Goal: Information Seeking & Learning: Learn about a topic

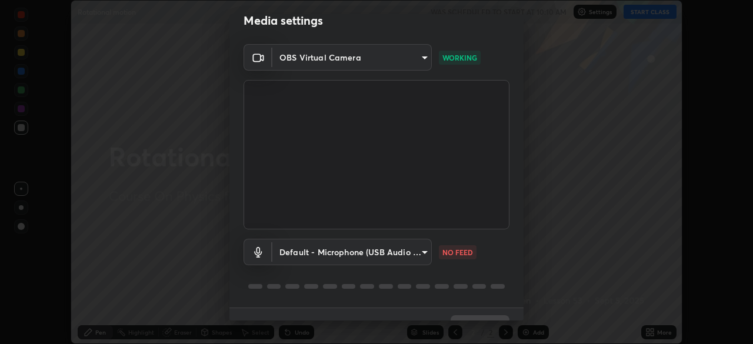
scroll to position [42, 0]
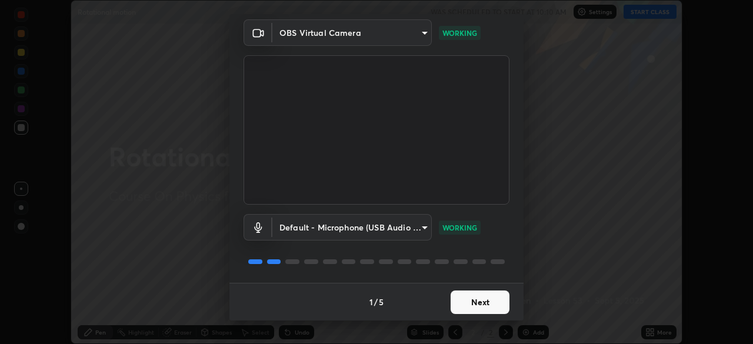
click at [471, 303] on button "Next" at bounding box center [480, 303] width 59 height 24
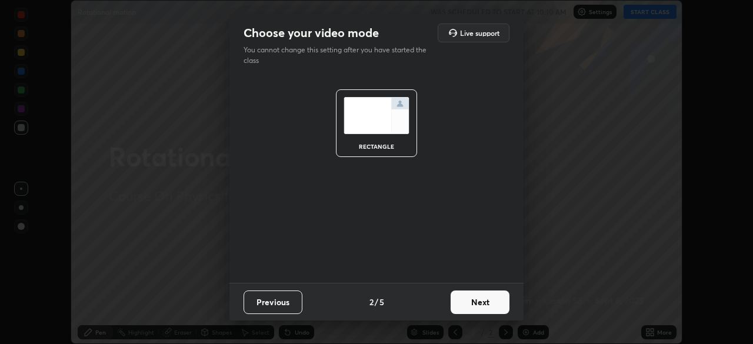
click at [469, 303] on button "Next" at bounding box center [480, 303] width 59 height 24
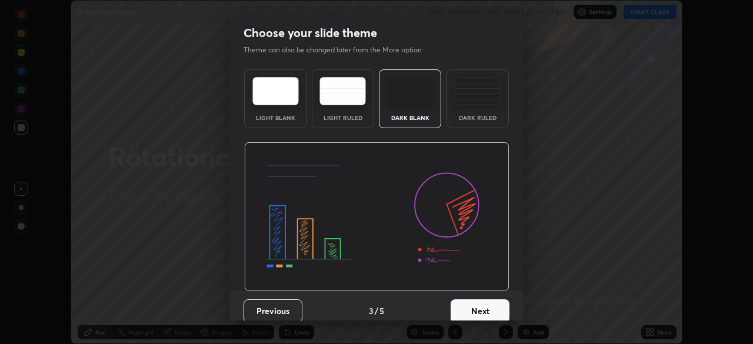
click at [469, 303] on button "Next" at bounding box center [480, 311] width 59 height 24
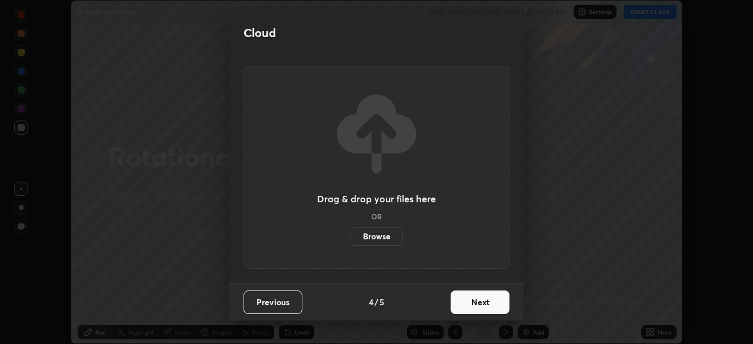
click at [466, 303] on button "Next" at bounding box center [480, 303] width 59 height 24
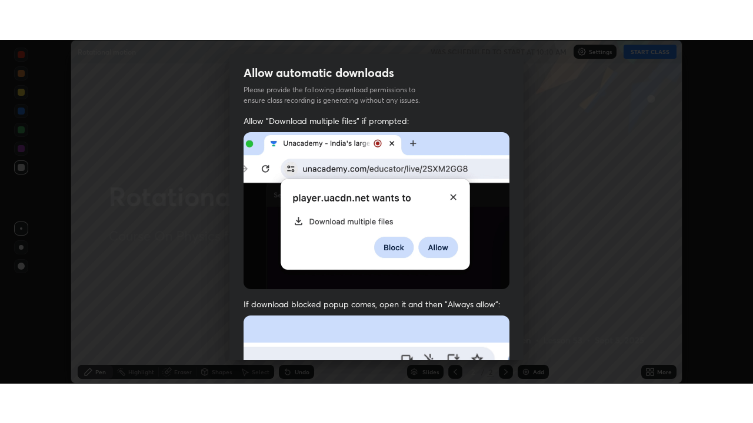
scroll to position [282, 0]
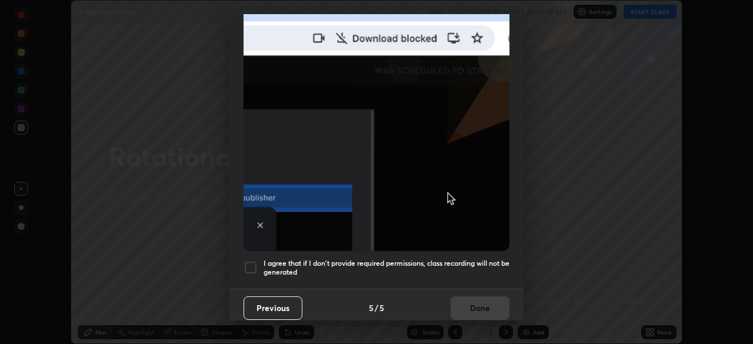
click at [459, 259] on h5 "I agree that if I don't provide required permissions, class recording will not …" at bounding box center [386, 268] width 246 height 18
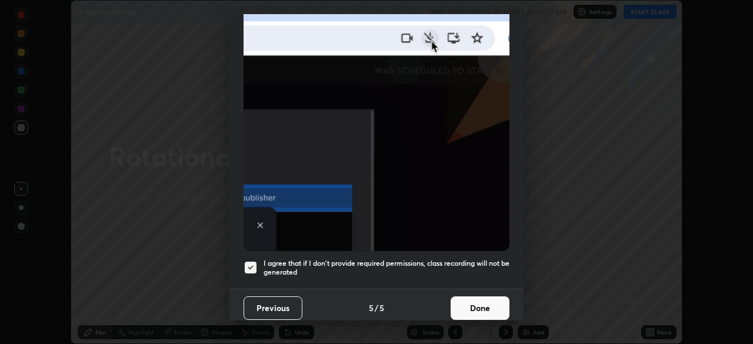
click at [469, 299] on button "Done" at bounding box center [480, 308] width 59 height 24
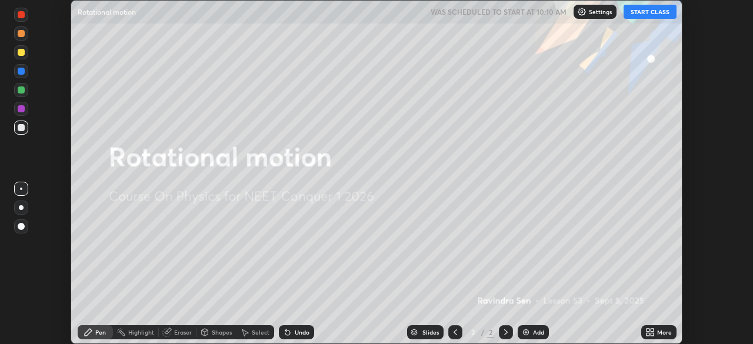
click at [671, 15] on button "START CLASS" at bounding box center [649, 12] width 53 height 14
click at [657, 328] on div "More" at bounding box center [658, 332] width 35 height 14
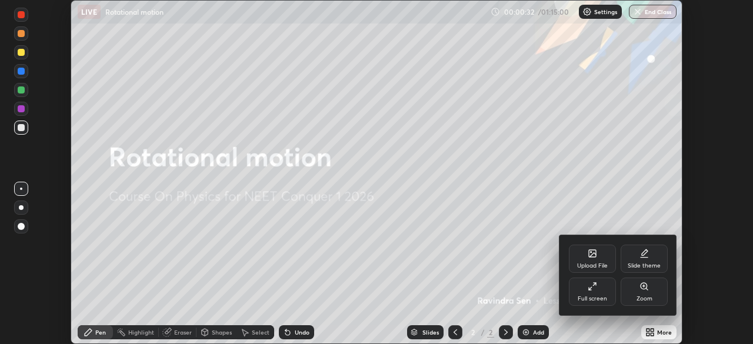
click at [596, 290] on icon at bounding box center [592, 286] width 9 height 9
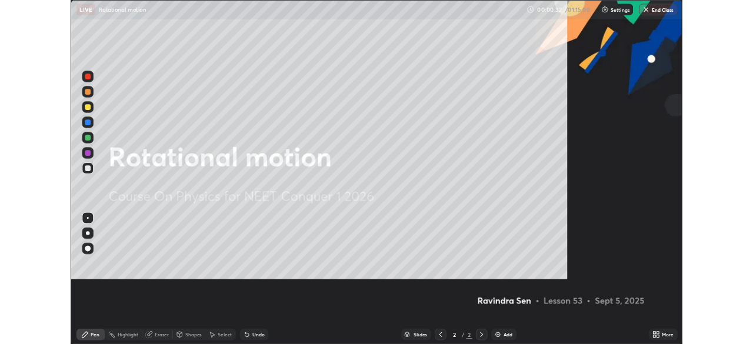
scroll to position [423, 753]
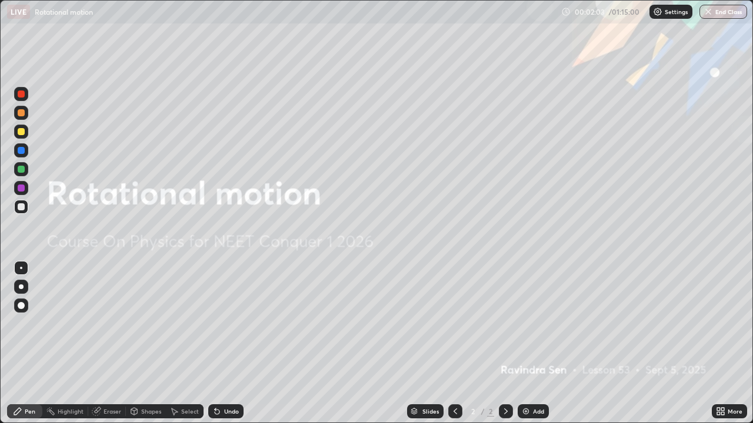
click at [529, 343] on img at bounding box center [525, 411] width 9 height 9
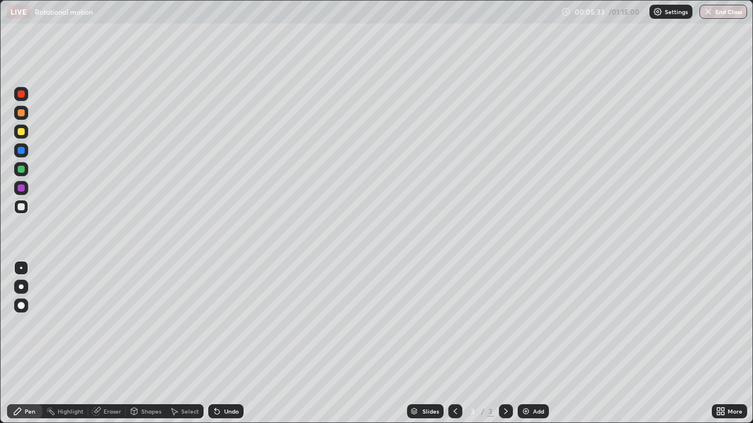
click at [117, 343] on div "Eraser" at bounding box center [113, 412] width 18 height 6
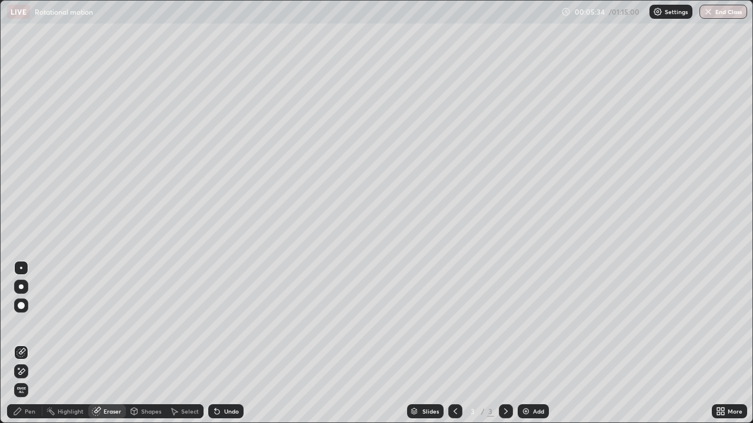
click at [20, 343] on span "Erase all" at bounding box center [21, 390] width 13 height 7
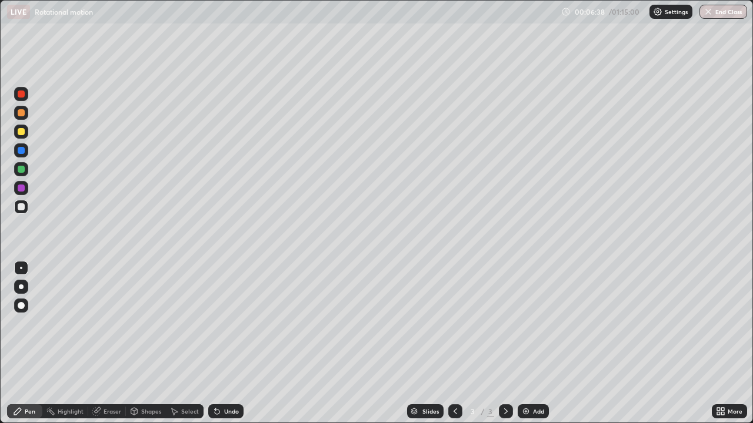
click at [232, 343] on div "Undo" at bounding box center [231, 412] width 15 height 6
click at [230, 343] on div "Undo" at bounding box center [231, 412] width 15 height 6
click at [229, 343] on div "Undo" at bounding box center [231, 412] width 15 height 6
click at [227, 343] on div "Undo" at bounding box center [231, 412] width 15 height 6
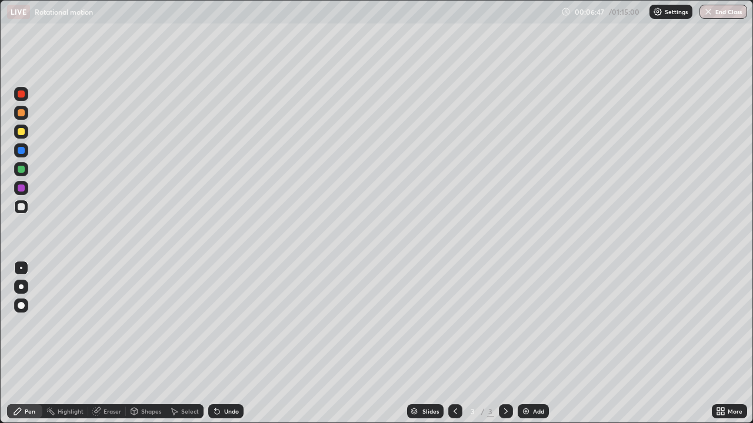
click at [227, 343] on div "Undo" at bounding box center [231, 412] width 15 height 6
click at [215, 343] on icon at bounding box center [215, 409] width 1 height 1
click at [116, 343] on div "Eraser" at bounding box center [107, 412] width 38 height 14
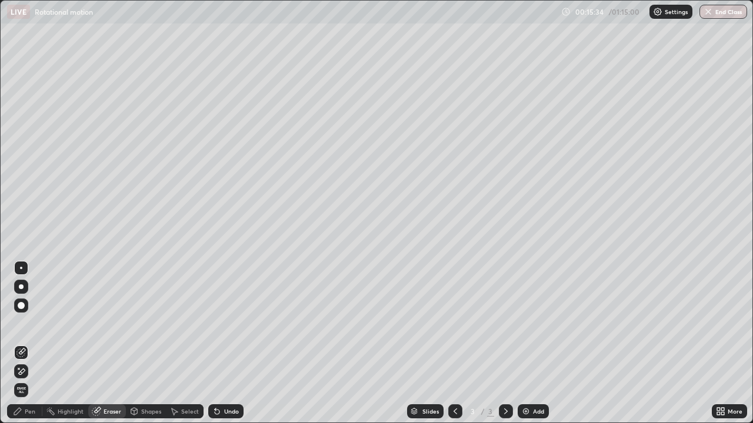
click at [33, 343] on div "Pen" at bounding box center [30, 412] width 11 height 6
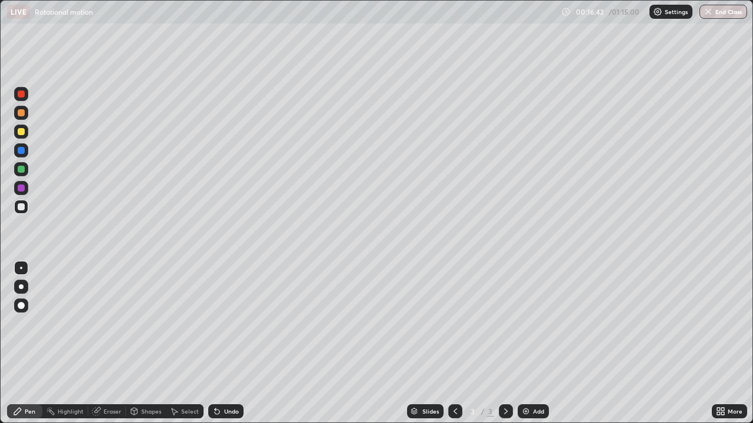
click at [234, 343] on div "Undo" at bounding box center [231, 412] width 15 height 6
click at [232, 343] on div "Undo" at bounding box center [231, 412] width 15 height 6
click at [229, 343] on div "Undo" at bounding box center [231, 412] width 15 height 6
click at [232, 343] on div "Undo" at bounding box center [231, 412] width 15 height 6
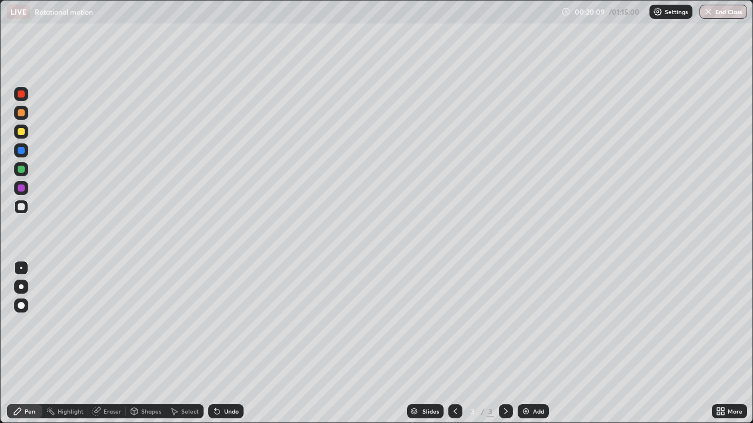
click at [232, 343] on div "Undo" at bounding box center [231, 412] width 15 height 6
click at [526, 343] on img at bounding box center [525, 411] width 9 height 9
click at [226, 343] on div "Undo" at bounding box center [225, 412] width 35 height 14
click at [229, 343] on div "Undo" at bounding box center [231, 412] width 15 height 6
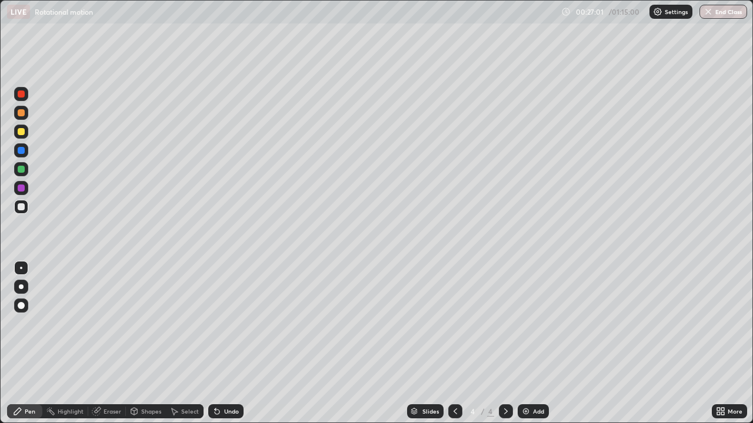
click at [229, 343] on div "Undo" at bounding box center [231, 412] width 15 height 6
click at [231, 343] on div "Undo" at bounding box center [231, 412] width 15 height 6
click at [533, 343] on div "Add" at bounding box center [538, 412] width 11 height 6
click at [226, 343] on div "Undo" at bounding box center [231, 412] width 15 height 6
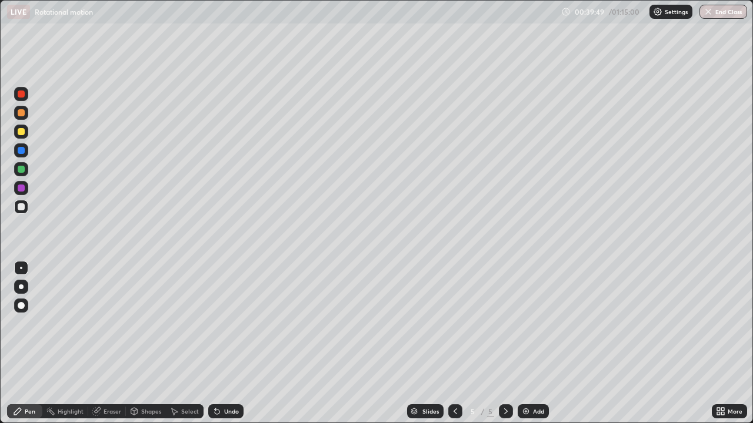
click at [226, 343] on div "Undo" at bounding box center [231, 412] width 15 height 6
click at [225, 343] on div "Undo" at bounding box center [231, 412] width 15 height 6
click at [225, 343] on div "Undo" at bounding box center [225, 412] width 35 height 14
click at [233, 343] on div "Undo" at bounding box center [231, 412] width 15 height 6
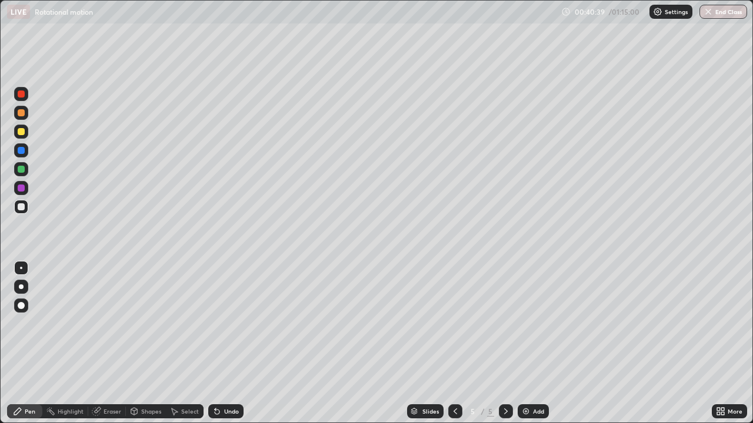
click at [225, 343] on div "Undo" at bounding box center [225, 412] width 35 height 14
click at [222, 343] on div "Undo" at bounding box center [225, 412] width 35 height 14
click at [225, 343] on div "Undo" at bounding box center [225, 412] width 35 height 14
click at [115, 343] on div "Eraser" at bounding box center [113, 412] width 18 height 6
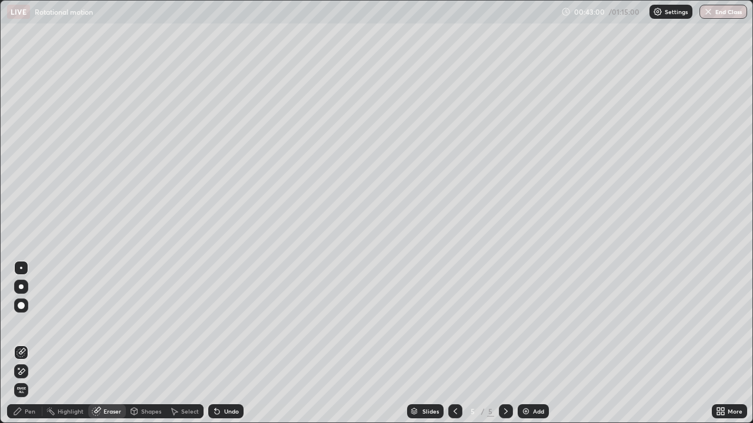
click at [115, 343] on div "Eraser" at bounding box center [113, 412] width 18 height 6
click at [150, 343] on div "Shapes" at bounding box center [151, 412] width 20 height 6
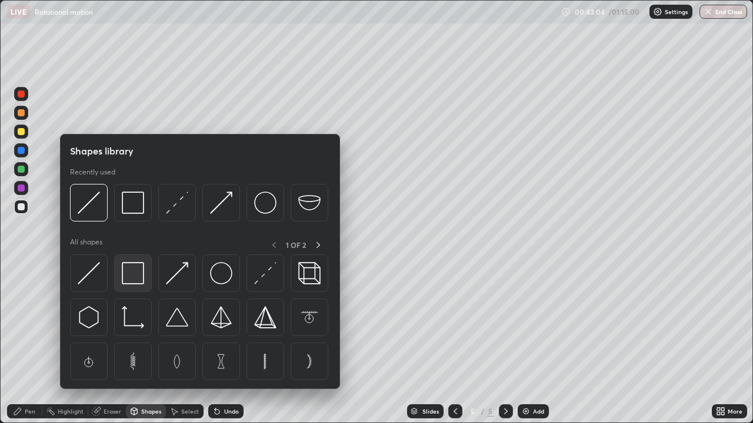
click at [135, 276] on img at bounding box center [133, 273] width 22 height 22
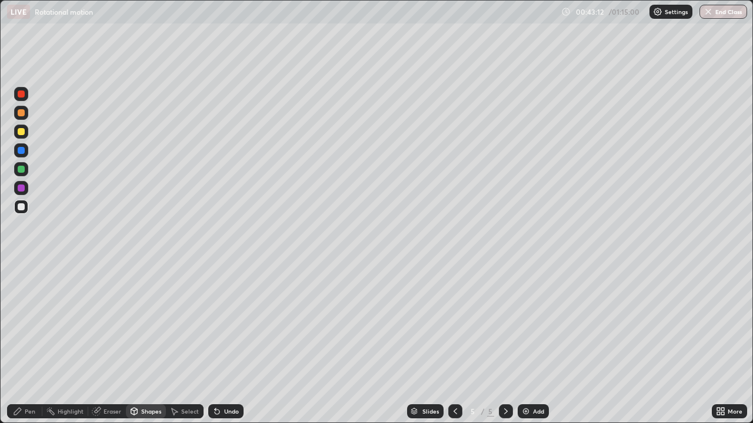
click at [149, 343] on div "Shapes" at bounding box center [151, 412] width 20 height 6
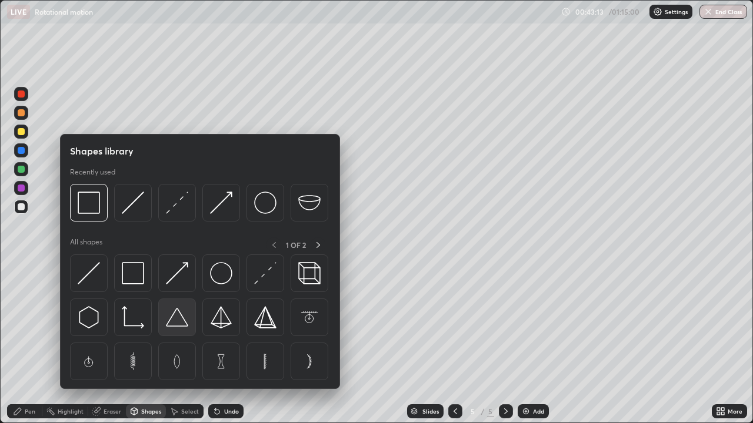
click at [176, 320] on img at bounding box center [177, 317] width 22 height 22
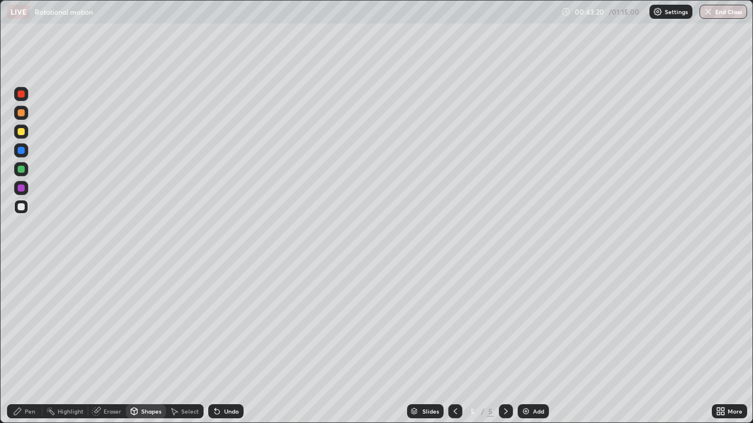
click at [225, 343] on div "Undo" at bounding box center [231, 412] width 15 height 6
click at [30, 343] on div "Pen" at bounding box center [30, 412] width 11 height 6
click at [227, 343] on div "Undo" at bounding box center [231, 412] width 15 height 6
click at [228, 343] on div "Undo" at bounding box center [231, 412] width 15 height 6
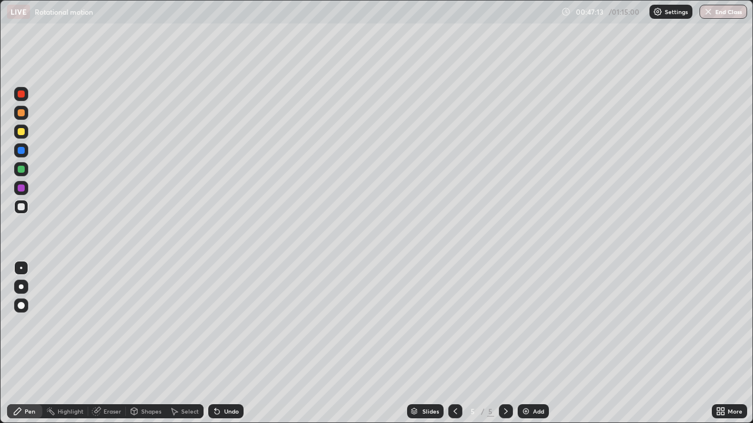
click at [227, 343] on div "Undo" at bounding box center [231, 412] width 15 height 6
click at [530, 343] on div "Add" at bounding box center [533, 412] width 31 height 14
click at [228, 343] on div "Undo" at bounding box center [231, 412] width 15 height 6
click at [224, 343] on div "Undo" at bounding box center [231, 412] width 15 height 6
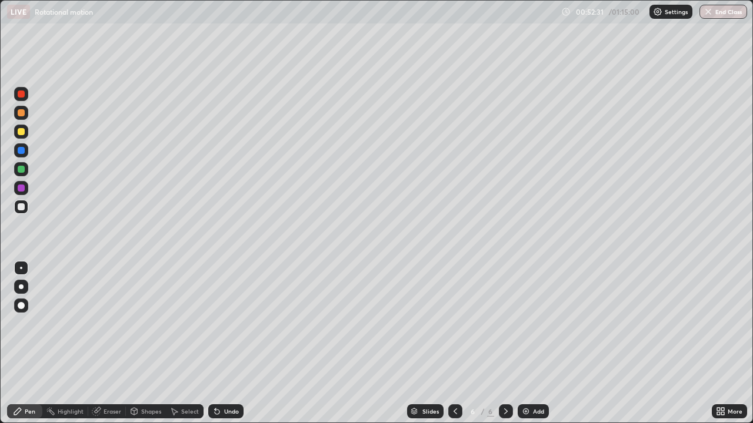
click at [224, 343] on div "Undo" at bounding box center [231, 412] width 15 height 6
click at [221, 343] on div "Undo" at bounding box center [225, 412] width 35 height 14
click at [226, 343] on div "Undo" at bounding box center [231, 412] width 15 height 6
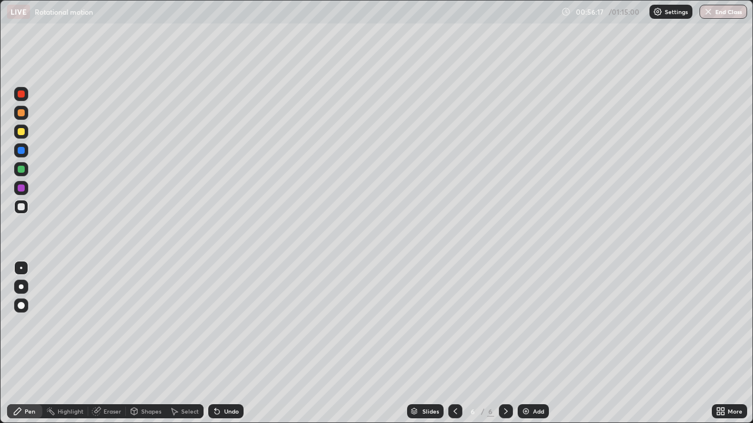
click at [225, 343] on div "Undo" at bounding box center [231, 412] width 15 height 6
click at [227, 343] on div "Undo" at bounding box center [231, 412] width 15 height 6
click at [229, 343] on div "Undo" at bounding box center [231, 412] width 15 height 6
click at [228, 343] on div "Undo" at bounding box center [231, 412] width 15 height 6
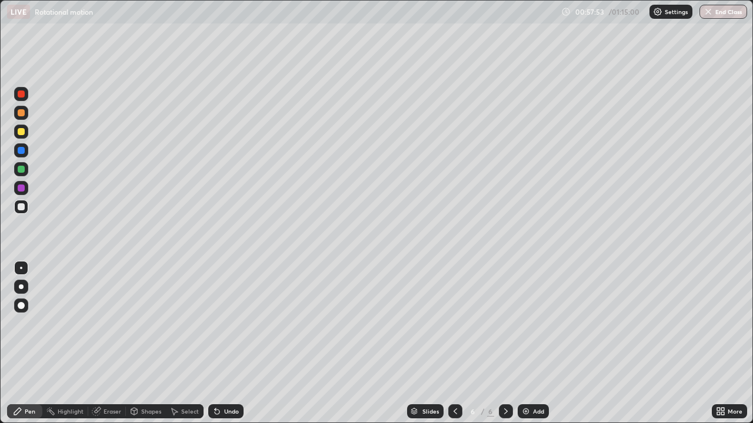
click at [225, 343] on div "Undo" at bounding box center [231, 412] width 15 height 6
click at [152, 343] on div "Shapes" at bounding box center [151, 412] width 20 height 6
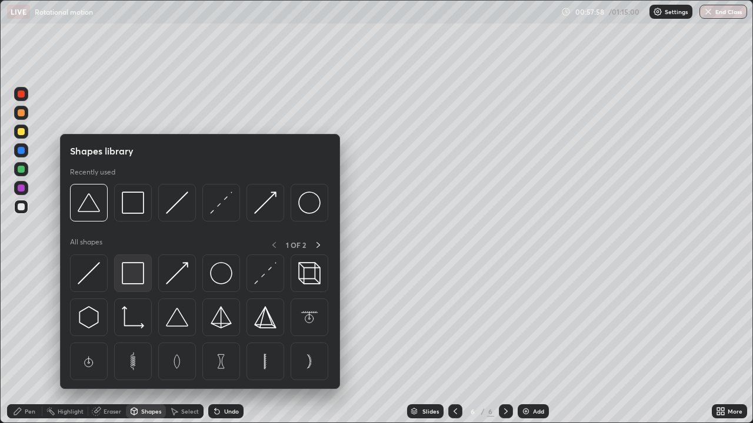
click at [136, 278] on img at bounding box center [133, 273] width 22 height 22
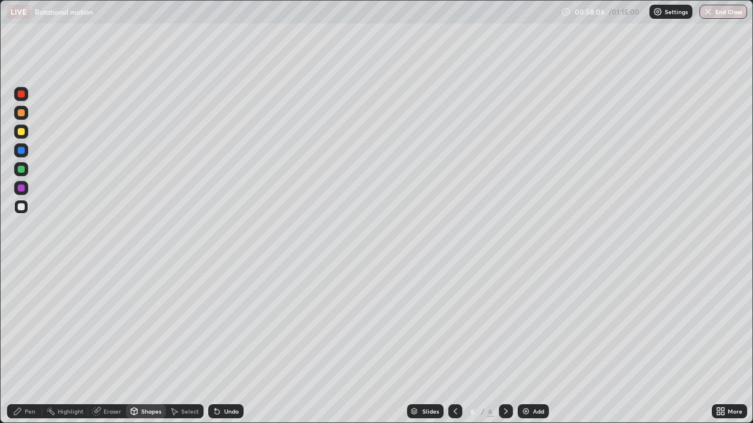
click at [111, 343] on div "Eraser" at bounding box center [113, 412] width 18 height 6
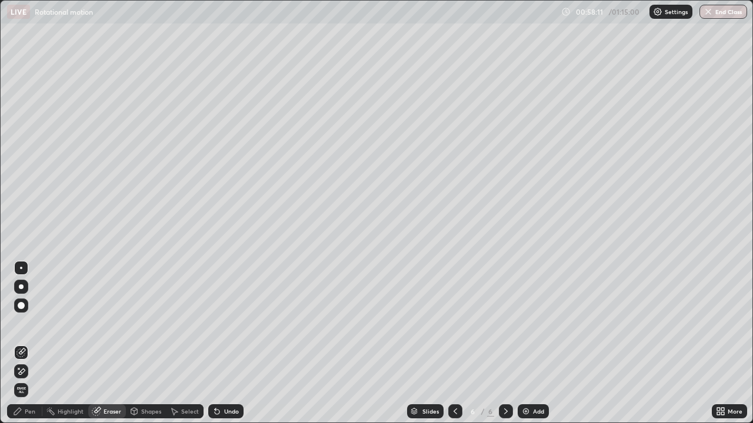
click at [142, 343] on div "Shapes" at bounding box center [151, 412] width 20 height 6
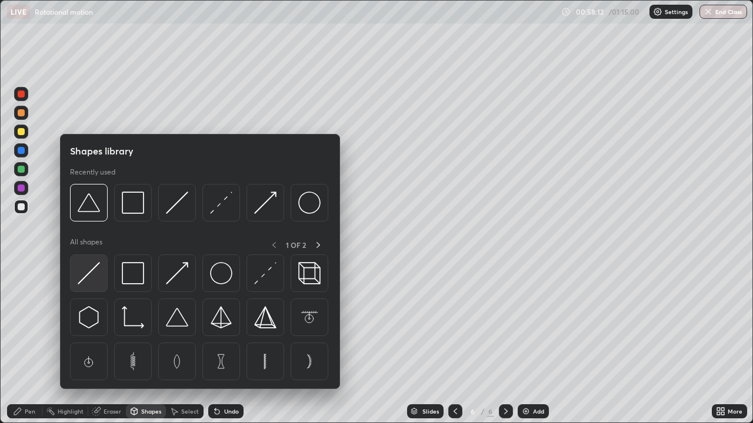
click at [99, 270] on img at bounding box center [89, 273] width 22 height 22
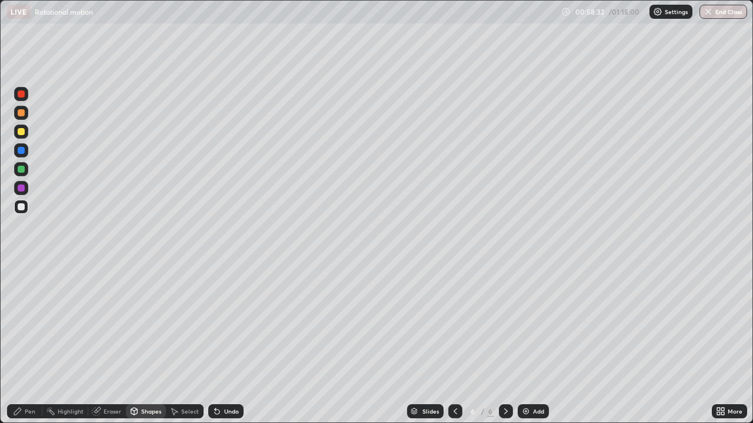
click at [149, 343] on div "Shapes" at bounding box center [151, 412] width 20 height 6
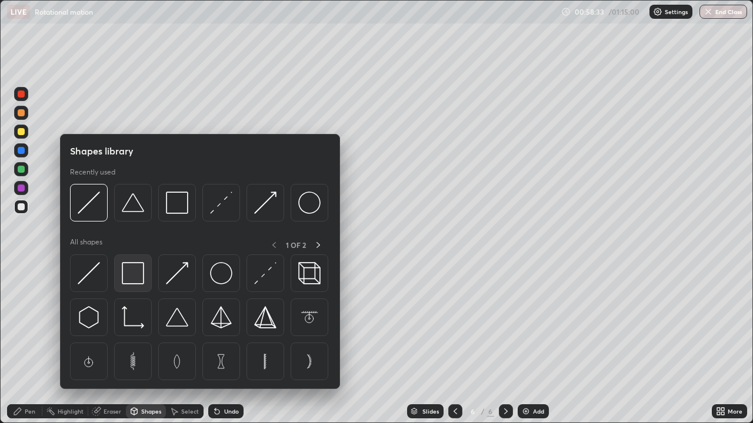
click at [145, 274] on div at bounding box center [133, 274] width 38 height 38
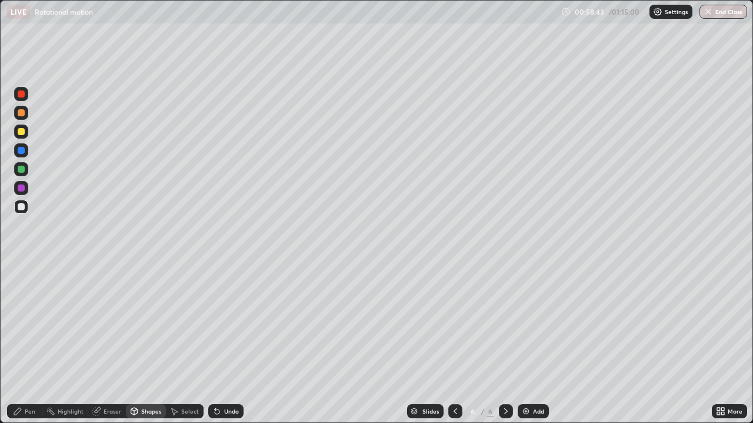
click at [32, 343] on div "Pen" at bounding box center [30, 412] width 11 height 6
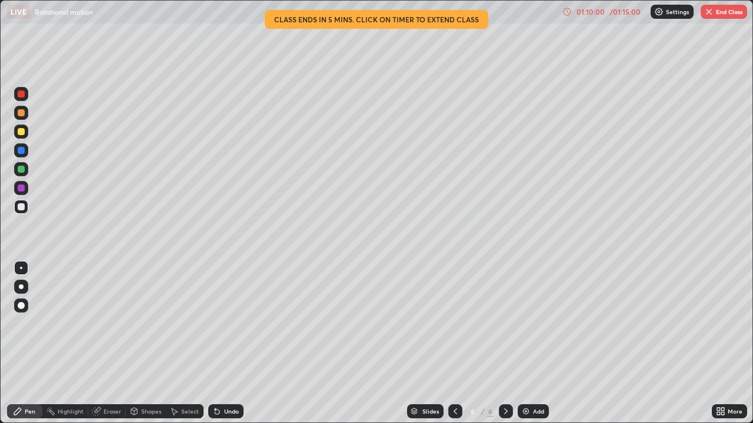
click at [523, 343] on img at bounding box center [525, 411] width 9 height 9
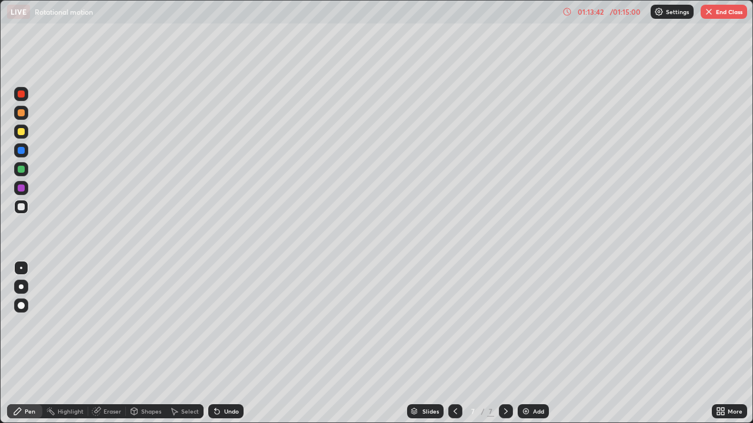
click at [724, 11] on button "End Class" at bounding box center [723, 12] width 46 height 14
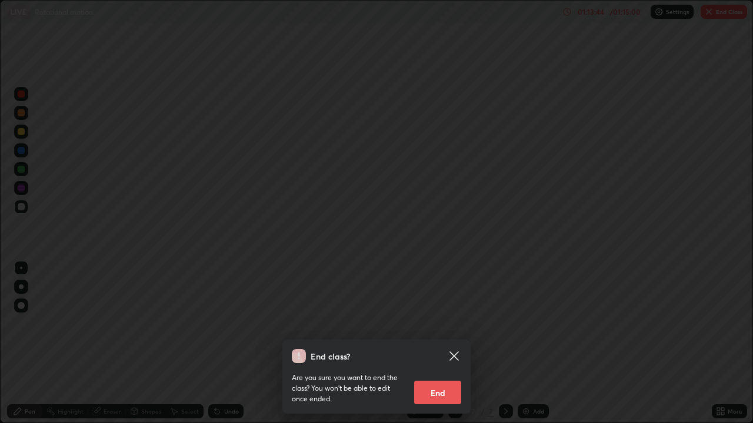
click at [444, 343] on button "End" at bounding box center [437, 393] width 47 height 24
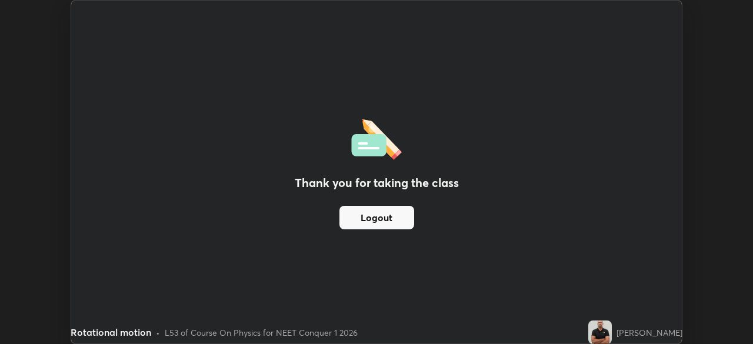
scroll to position [58468, 58060]
